Goal: Use online tool/utility: Utilize a website feature to perform a specific function

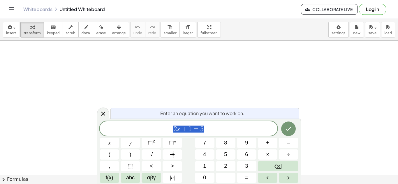
scroll to position [98, 0]
click at [284, 128] on button "Done" at bounding box center [288, 129] width 15 height 15
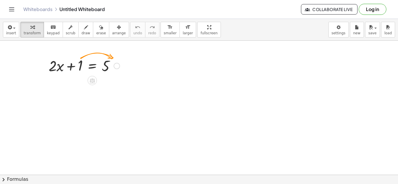
click at [78, 64] on div at bounding box center [84, 66] width 77 height 20
drag, startPoint x: 78, startPoint y: 64, endPoint x: 121, endPoint y: 63, distance: 42.5
click at [121, 63] on div at bounding box center [84, 66] width 77 height 20
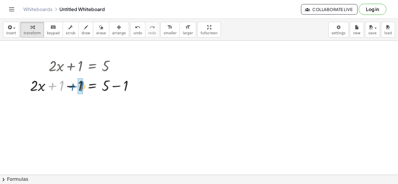
drag, startPoint x: 62, startPoint y: 87, endPoint x: 83, endPoint y: 88, distance: 21.3
click at [83, 88] on div at bounding box center [84, 85] width 114 height 20
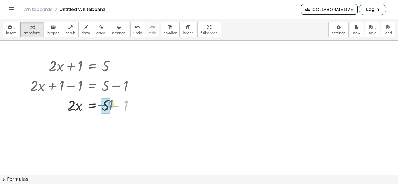
drag, startPoint x: 126, startPoint y: 109, endPoint x: 109, endPoint y: 109, distance: 17.2
click at [109, 109] on div at bounding box center [84, 105] width 114 height 20
click at [74, 130] on div at bounding box center [84, 125] width 114 height 20
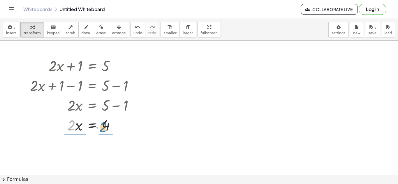
drag, startPoint x: 73, startPoint y: 130, endPoint x: 105, endPoint y: 132, distance: 31.8
click at [105, 132] on div at bounding box center [84, 125] width 114 height 20
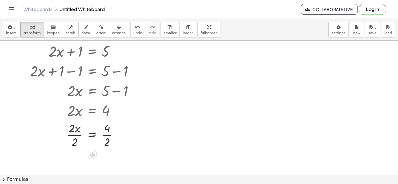
scroll to position [113, 0]
click at [118, 135] on div at bounding box center [119, 134] width 6 height 6
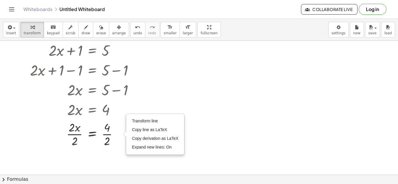
click at [119, 169] on div at bounding box center [199, 80] width 398 height 306
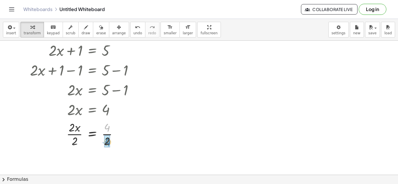
drag, startPoint x: 108, startPoint y: 130, endPoint x: 108, endPoint y: 144, distance: 14.6
drag, startPoint x: 70, startPoint y: 129, endPoint x: 71, endPoint y: 137, distance: 8.9
click at [71, 137] on div at bounding box center [84, 133] width 114 height 29
click at [13, 30] on div "button" at bounding box center [11, 27] width 10 height 7
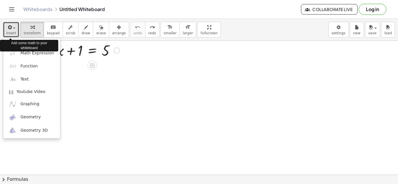
click at [4, 26] on button "insert" at bounding box center [11, 30] width 16 height 16
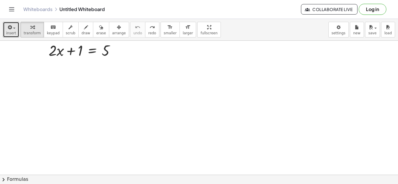
drag, startPoint x: 144, startPoint y: 72, endPoint x: 148, endPoint y: 74, distance: 4.7
click at [148, 74] on div at bounding box center [199, 80] width 398 height 306
click at [82, 34] on span "draw" at bounding box center [86, 33] width 9 height 4
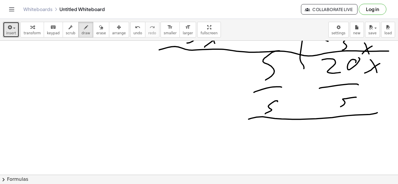
scroll to position [214, 0]
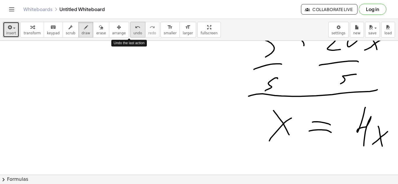
click at [133, 34] on span "undo" at bounding box center [137, 33] width 9 height 4
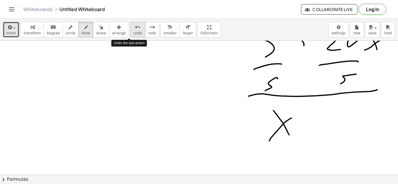
click at [133, 34] on span "undo" at bounding box center [137, 33] width 9 height 4
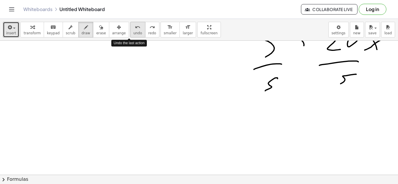
click at [133, 34] on span "undo" at bounding box center [137, 33] width 9 height 4
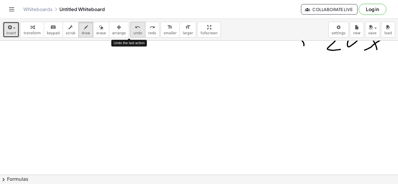
click at [133, 34] on span "undo" at bounding box center [137, 33] width 9 height 4
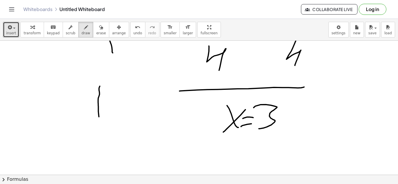
scroll to position [390, 0]
